Goal: Information Seeking & Learning: Learn about a topic

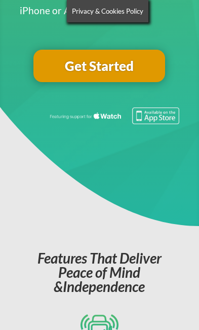
scroll to position [305, 0]
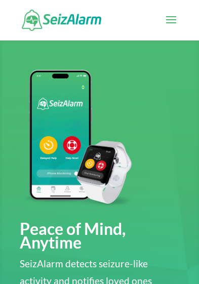
click at [178, 29] on span at bounding box center [171, 26] width 16 height 28
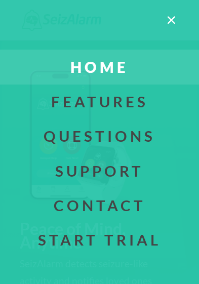
click at [152, 140] on link "Questions" at bounding box center [100, 136] width 230 height 34
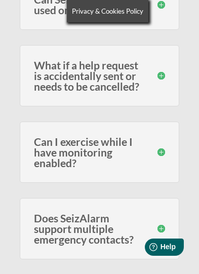
scroll to position [875, 0]
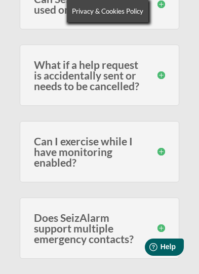
click at [164, 233] on h3 "Does SeizAlarm support multiple emergency contacts?" at bounding box center [99, 228] width 131 height 32
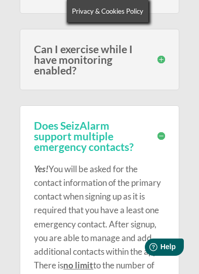
scroll to position [967, 0]
click at [170, 141] on div "Does SeizAlarm support multiple emergency contacts? Yes! You will be asked for …" at bounding box center [99, 203] width 159 height 196
click at [162, 156] on div "Yes! You will be asked for the contact information of the primary contact when …" at bounding box center [99, 219] width 131 height 134
click at [169, 137] on div "Does SeizAlarm support multiple emergency contacts? Yes! You will be asked for …" at bounding box center [99, 203] width 159 height 196
click at [163, 165] on p "Yes! You will be asked for the contact information of the primary contact when …" at bounding box center [99, 224] width 131 height 124
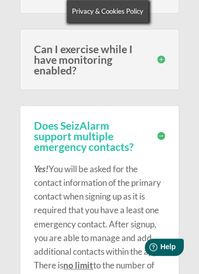
click at [168, 139] on div "Does SeizAlarm support multiple emergency contacts? Yes! You will be asked for …" at bounding box center [99, 203] width 159 height 196
click at [167, 137] on div "Does SeizAlarm support multiple emergency contacts? Yes! You will be asked for …" at bounding box center [99, 203] width 159 height 196
click at [124, 142] on h3 "Does SeizAlarm support multiple emergency contacts?" at bounding box center [99, 136] width 131 height 32
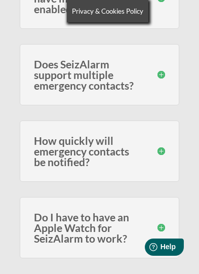
scroll to position [1030, 0]
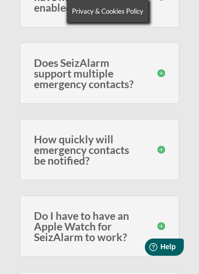
click at [171, 156] on div "How quickly will emergency contacts be notified? Speed varies on carrier signal…" at bounding box center [99, 149] width 159 height 61
click at [166, 150] on div "How quickly will emergency contacts be notified? Speed varies on carrier signal…" at bounding box center [99, 149] width 159 height 61
click at [161, 230] on h3 "Do I have to have an Apple Watch for SeizAlarm to work?" at bounding box center [99, 226] width 131 height 32
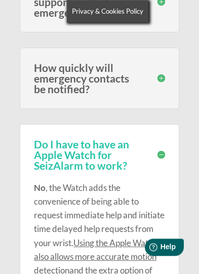
scroll to position [1098, 0]
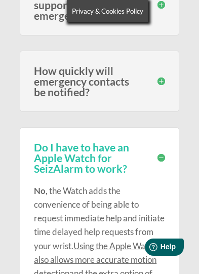
click at [150, 155] on h3 "Do I have to have an Apple Watch for SeizAlarm to work?" at bounding box center [99, 158] width 131 height 32
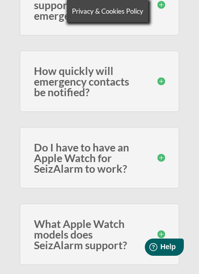
click at [155, 236] on h3 "What Apple Watch models does SeizAlarm support?" at bounding box center [99, 235] width 131 height 32
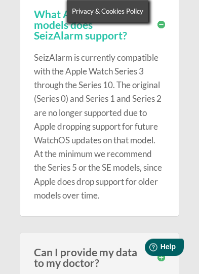
scroll to position [1308, 0]
click at [150, 261] on h3 "Can I provide my data to my doctor?" at bounding box center [99, 257] width 131 height 21
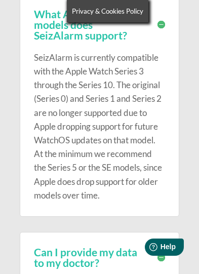
click at [157, 256] on h3 "Can I provide my data to my doctor?" at bounding box center [99, 257] width 131 height 21
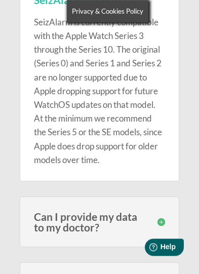
scroll to position [1349, 0]
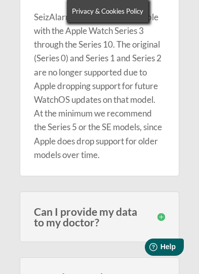
click at [160, 219] on h3 "Can I provide my data to my doctor?" at bounding box center [99, 216] width 131 height 21
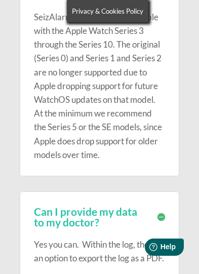
click at [154, 235] on div "Yes you can. Within the log, there is an option to export the log as a PDF." at bounding box center [99, 247] width 131 height 38
click at [171, 216] on div "Can I provide my data to my doctor? Yes you can. Within the log, there is an op…" at bounding box center [99, 236] width 159 height 88
click at [156, 211] on h3 "Can I provide my data to my doctor?" at bounding box center [99, 216] width 131 height 21
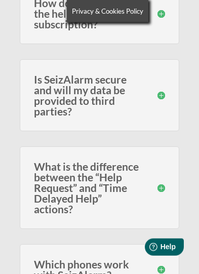
scroll to position [1624, 0]
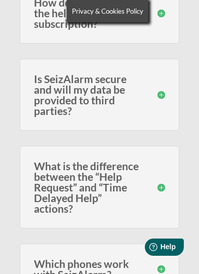
click at [167, 265] on div "Which phones work with SeizAlarm? Currently we have support for the iPhone SE (…" at bounding box center [99, 269] width 159 height 51
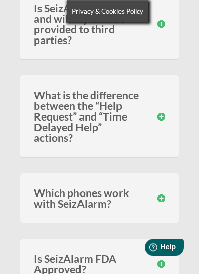
click at [150, 263] on h3 "Is SeizAlarm FDA Approved?" at bounding box center [99, 264] width 131 height 21
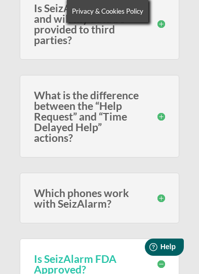
click at [158, 263] on h3 "Is SeizAlarm FDA Approved?" at bounding box center [99, 264] width 131 height 21
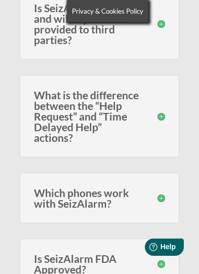
click at [166, 197] on div "Which phones work with SeizAlarm? Currently we have support for the iPhone SE (…" at bounding box center [99, 198] width 159 height 51
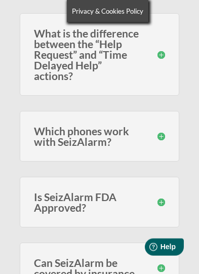
scroll to position [1762, 0]
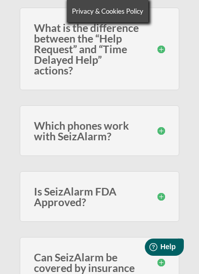
click at [164, 263] on h3 "Can SeizAlarm be covered by insurance" at bounding box center [99, 262] width 131 height 21
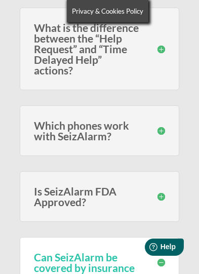
click at [149, 257] on h3 "Can SeizAlarm be covered by insurance" at bounding box center [99, 262] width 131 height 21
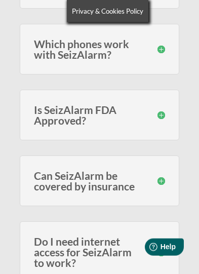
scroll to position [1845, 0]
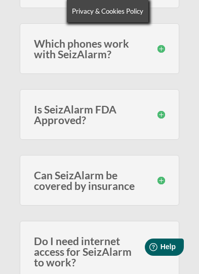
click at [151, 253] on h3 "Do I need internet access for SeizAlarm to work?" at bounding box center [99, 252] width 131 height 32
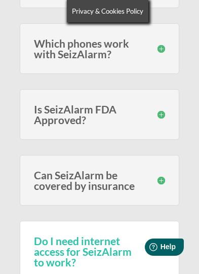
click at [150, 247] on h3 "Do I need internet access for SeizAlarm to work?" at bounding box center [99, 252] width 131 height 32
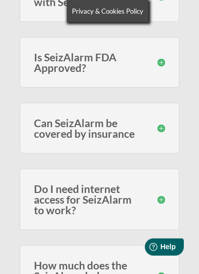
scroll to position [1897, 0]
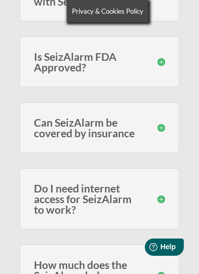
click at [170, 276] on div "How much does the SeizAlarm help request service cost? There is no cost for the…" at bounding box center [99, 275] width 159 height 61
click at [150, 274] on h3 "How much does the SeizAlarm help request service cost?" at bounding box center [99, 276] width 131 height 32
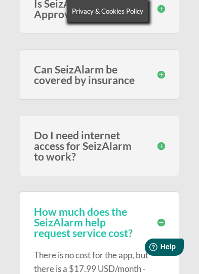
scroll to position [1951, 0]
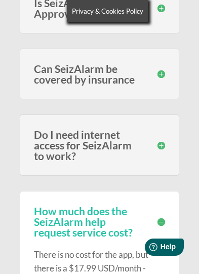
click at [158, 222] on h3 "How much does the SeizAlarm help request service cost?" at bounding box center [99, 222] width 131 height 32
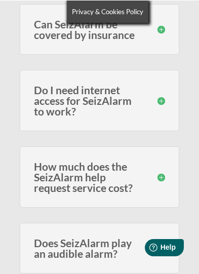
click at [150, 247] on h3 "Does SeizAlarm play an audible alarm?" at bounding box center [99, 247] width 131 height 21
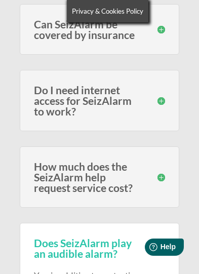
click at [157, 248] on h3 "Does SeizAlarm play an audible alarm?" at bounding box center [99, 248] width 131 height 21
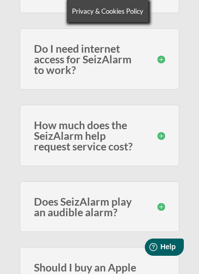
scroll to position [2038, 0]
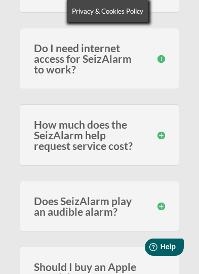
click at [149, 277] on h3 "Should I buy an Apple Watch because I want to use SeizAlarm?" at bounding box center [99, 278] width 131 height 32
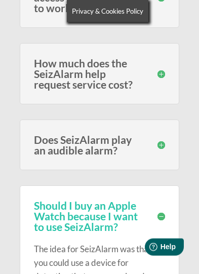
scroll to position [2100, 0]
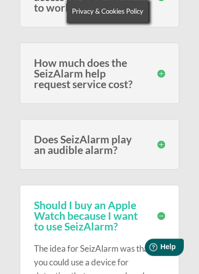
click at [165, 212] on h3 "Should I buy an Apple Watch because I want to use SeizAlarm?" at bounding box center [99, 216] width 131 height 32
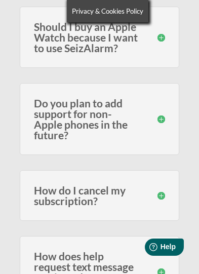
scroll to position [2278, 0]
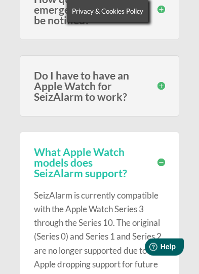
click at [163, 168] on h3 "What Apple Watch models does SeizAlarm support?" at bounding box center [99, 163] width 131 height 32
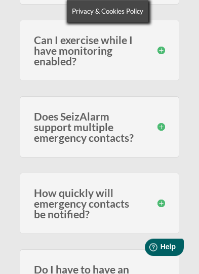
scroll to position [976, 0]
click at [156, 201] on h3 "How quickly will emergency contacts be notified?" at bounding box center [99, 204] width 131 height 32
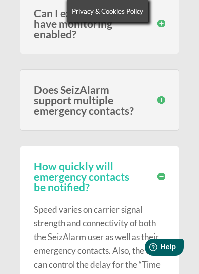
scroll to position [1003, 0]
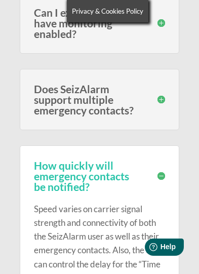
click at [169, 179] on div "How quickly will emergency contacts be notified? Speed varies on carrier signal…" at bounding box center [99, 230] width 159 height 168
click at [161, 183] on h3 "How quickly will emergency contacts be notified?" at bounding box center [99, 176] width 131 height 32
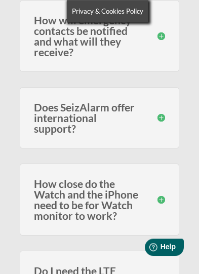
scroll to position [435, 0]
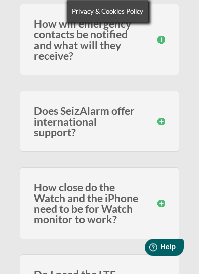
click at [164, 195] on h3 "How close do the Watch and the iPhone need to be for Watch monitor to work?" at bounding box center [99, 203] width 131 height 43
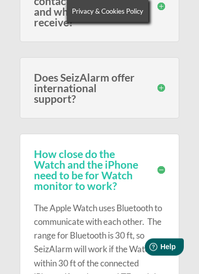
scroll to position [471, 0]
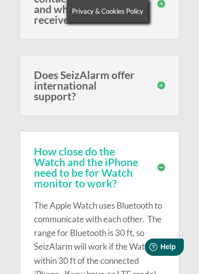
click at [162, 156] on h3 "How close do the Watch and the iPhone need to be for Watch monitor to work?" at bounding box center [99, 167] width 131 height 43
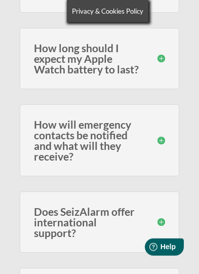
scroll to position [330, 0]
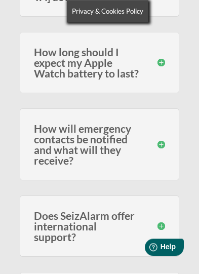
click at [150, 137] on h3 "How will emergency contacts be notified and what will they receive?" at bounding box center [99, 144] width 131 height 43
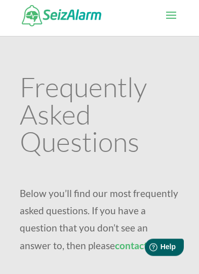
scroll to position [0, 0]
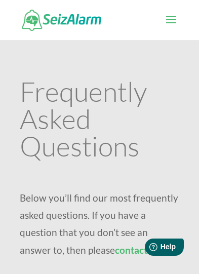
click at [178, 23] on span at bounding box center [171, 26] width 16 height 28
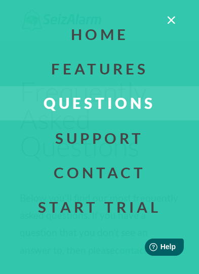
scroll to position [33, 0]
click at [135, 208] on link "Start Trial" at bounding box center [100, 207] width 230 height 34
